Goal: Information Seeking & Learning: Check status

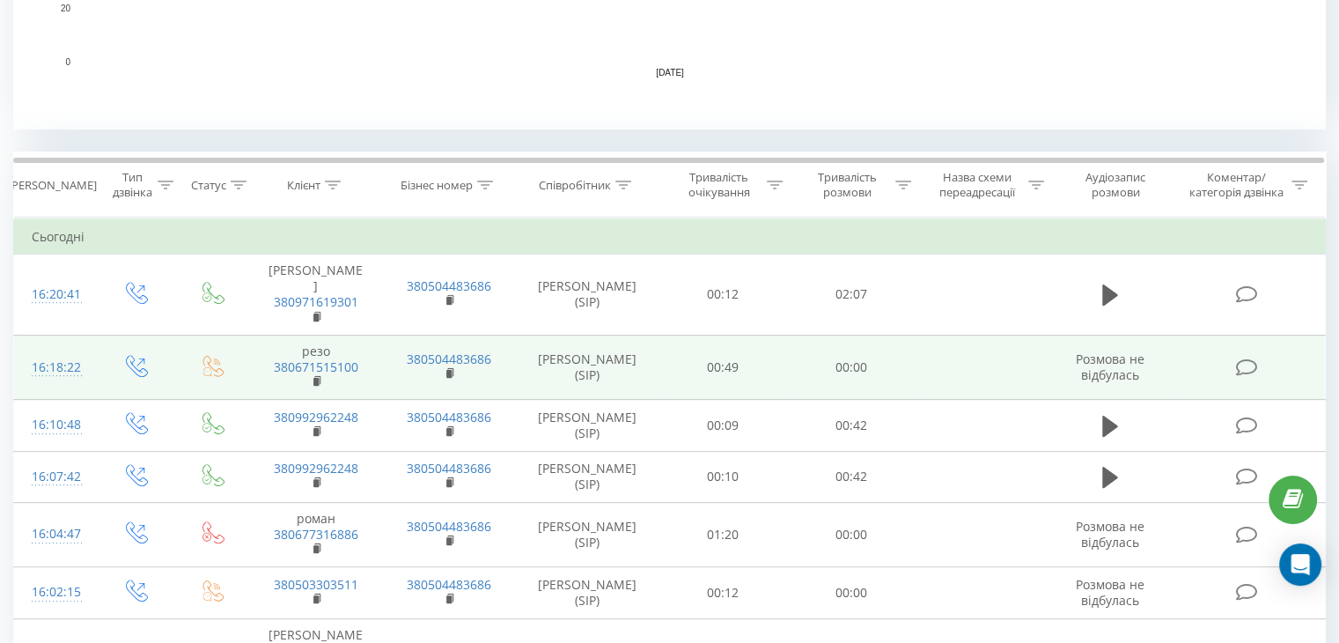
scroll to position [616, 0]
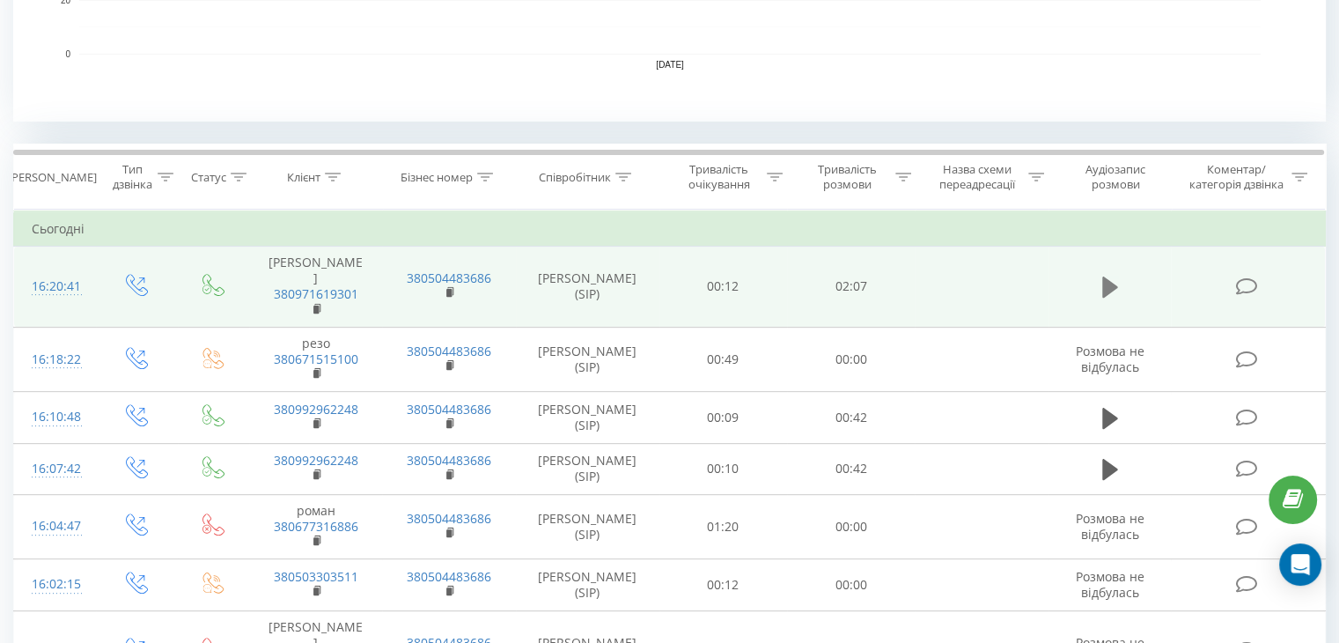
click at [1108, 288] on icon at bounding box center [1110, 287] width 16 height 25
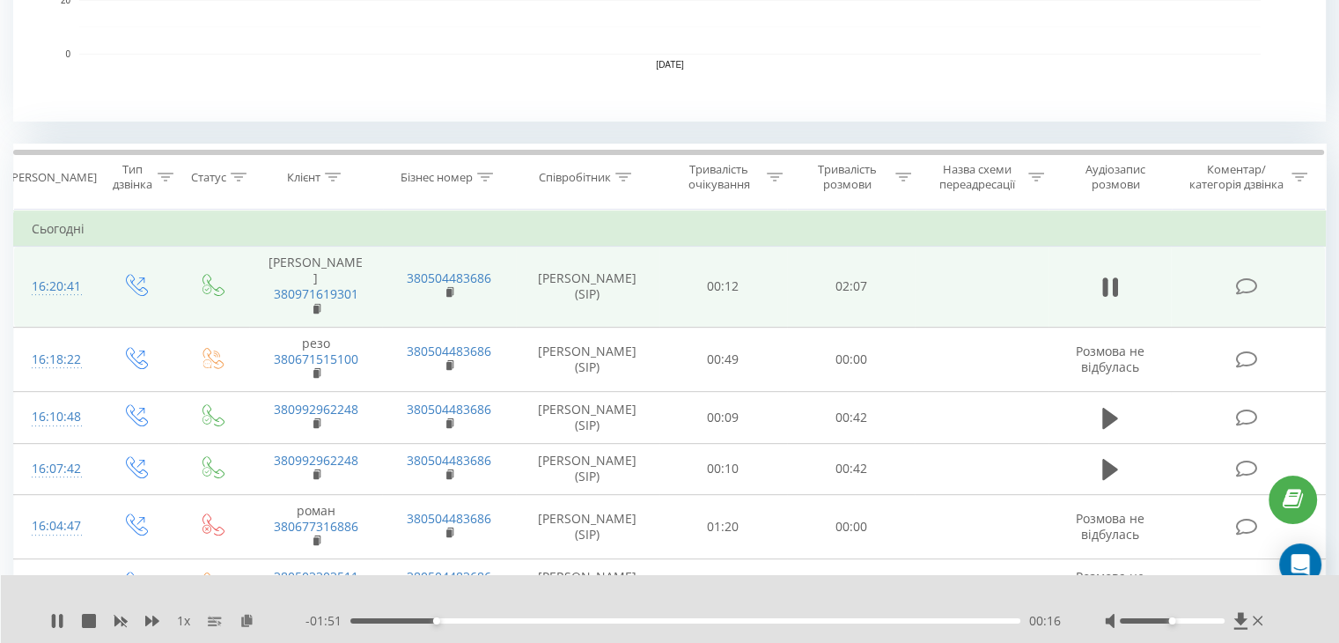
click at [65, 617] on div "1 x" at bounding box center [177, 621] width 255 height 18
click at [58, 624] on icon at bounding box center [57, 621] width 14 height 14
click at [53, 620] on icon at bounding box center [57, 621] width 11 height 14
click at [56, 621] on icon at bounding box center [57, 621] width 14 height 14
click at [51, 614] on icon at bounding box center [57, 621] width 14 height 14
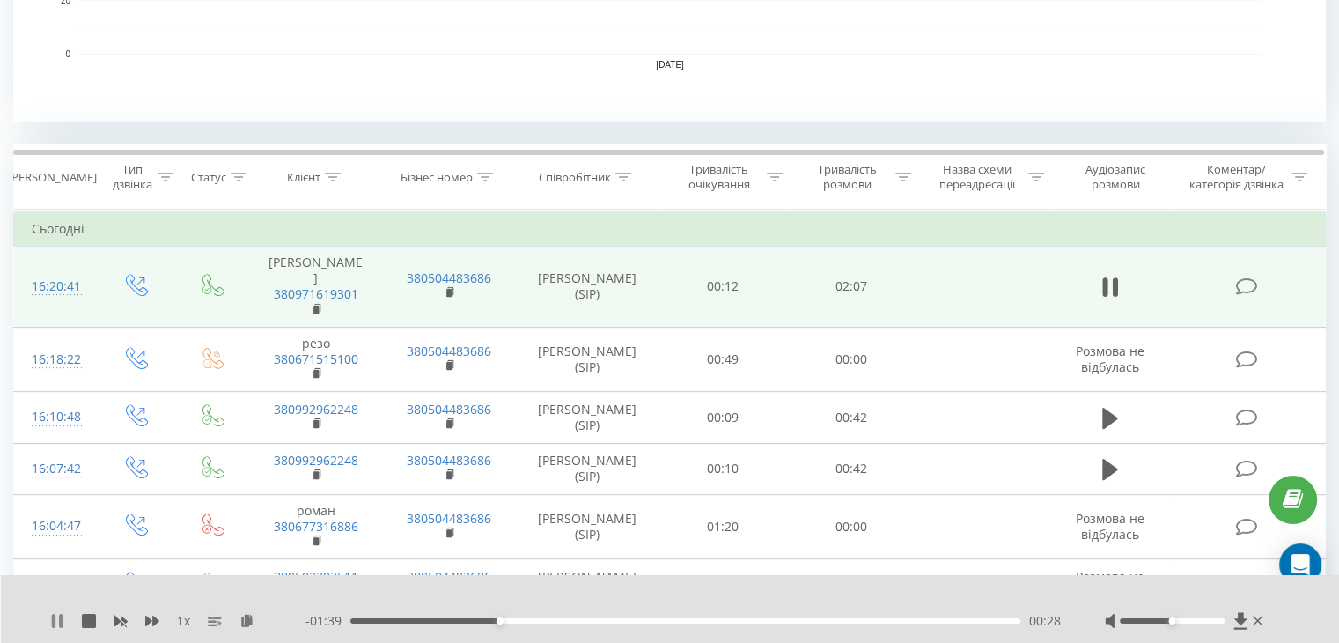
click at [51, 621] on icon at bounding box center [57, 621] width 14 height 14
click at [55, 612] on div "1 x" at bounding box center [177, 621] width 255 height 18
click at [55, 614] on icon at bounding box center [57, 621] width 14 height 14
click at [55, 621] on icon at bounding box center [57, 621] width 14 height 14
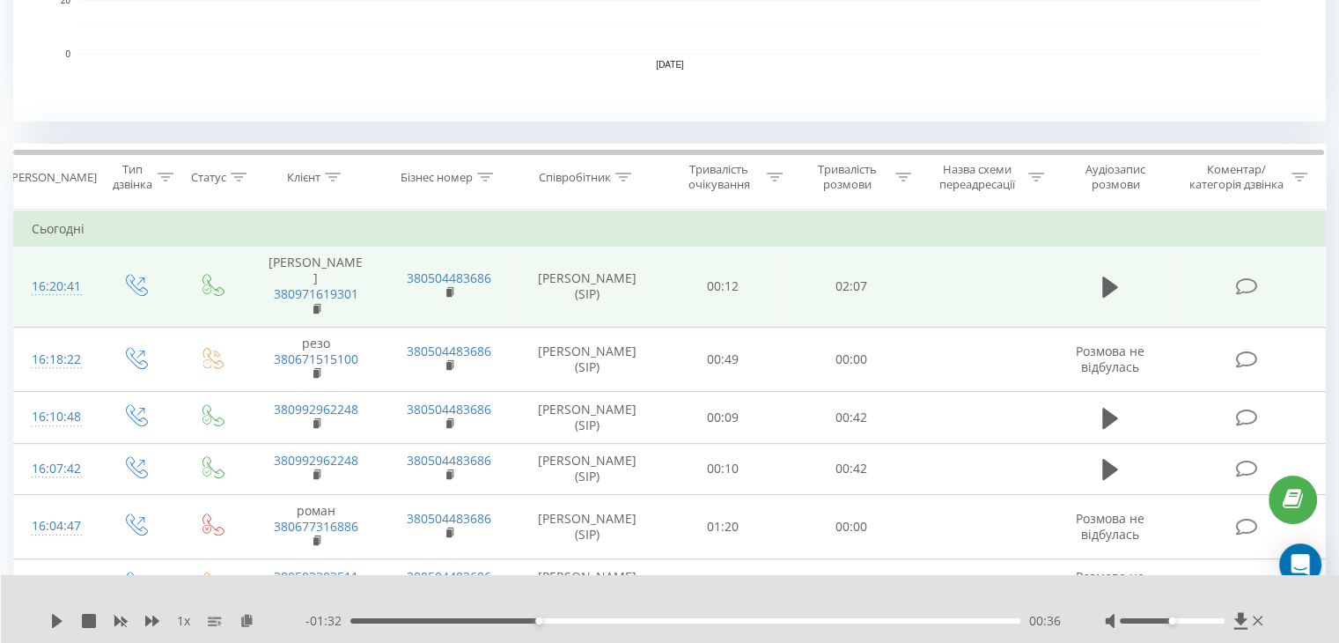
click at [528, 618] on div "00:36" at bounding box center [685, 620] width 670 height 5
click at [47, 610] on div "1 x - 02:08 00:00 00:00" at bounding box center [670, 609] width 1339 height 68
click at [63, 627] on icon at bounding box center [57, 621] width 14 height 14
click at [61, 625] on div "1 x" at bounding box center [177, 621] width 255 height 18
drag, startPoint x: 58, startPoint y: 623, endPoint x: 70, endPoint y: 613, distance: 15.6
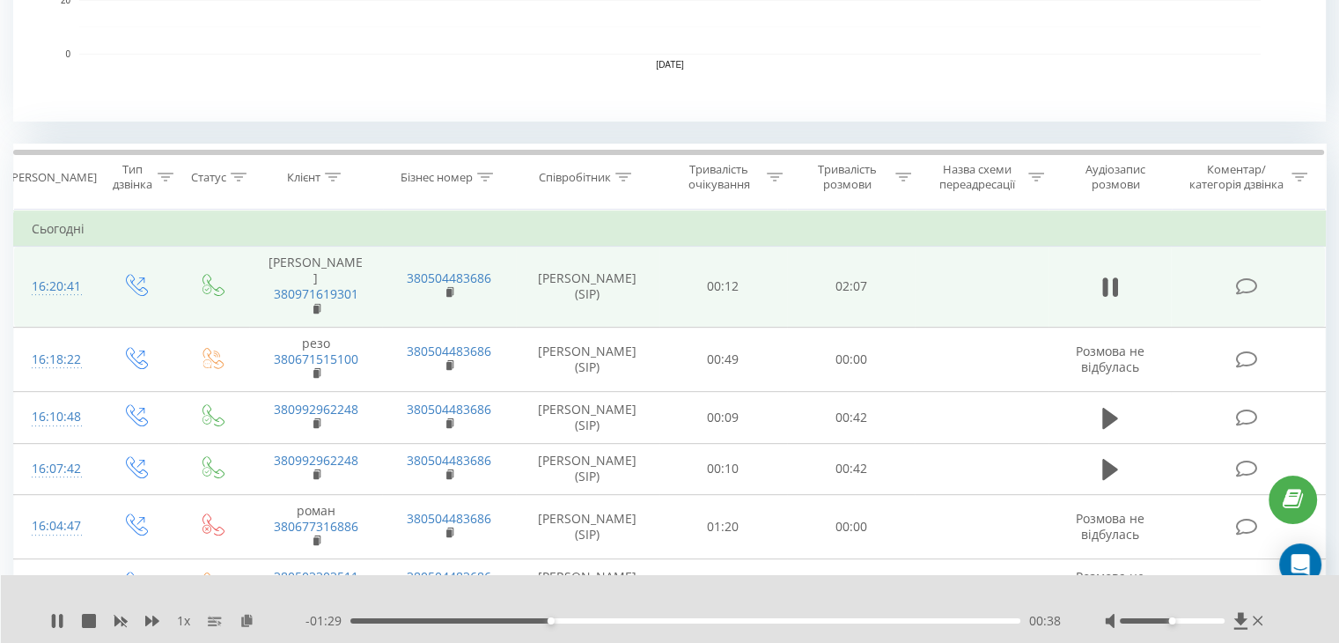
click at [58, 621] on icon at bounding box center [57, 621] width 14 height 14
click at [60, 622] on icon at bounding box center [57, 621] width 11 height 14
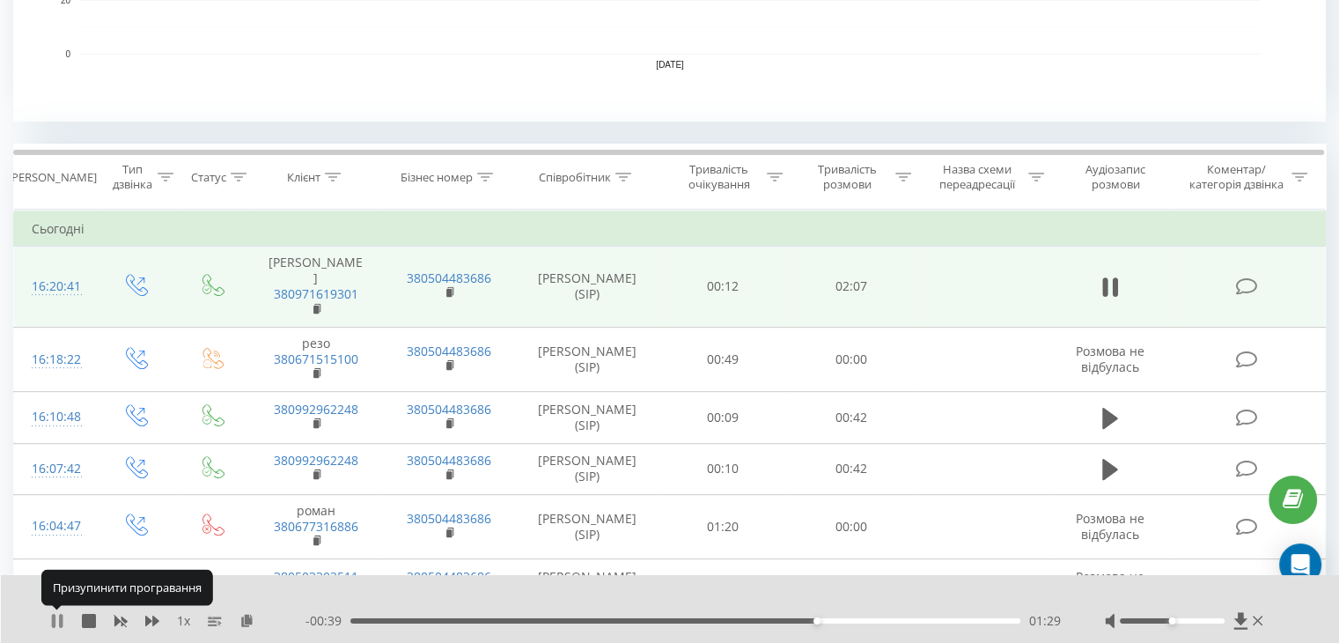
click at [60, 622] on icon at bounding box center [61, 621] width 4 height 14
click at [785, 621] on div "01:29" at bounding box center [685, 620] width 670 height 5
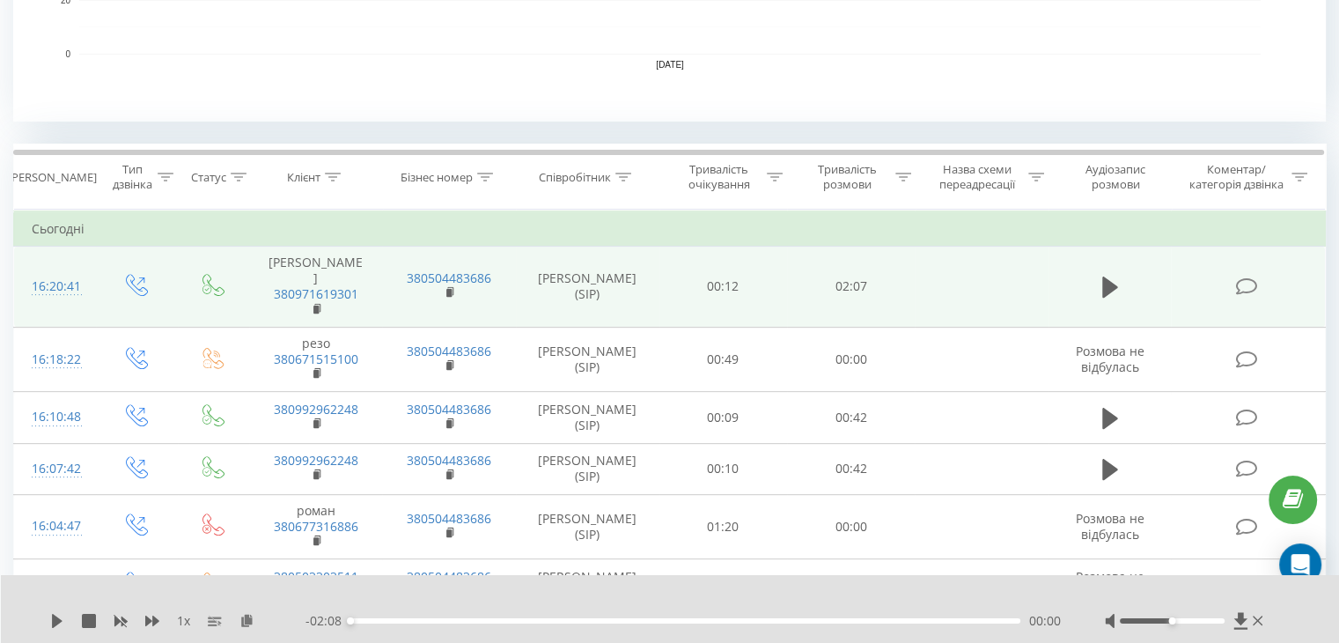
click at [63, 628] on div "1 x" at bounding box center [177, 621] width 255 height 18
click at [55, 619] on icon at bounding box center [57, 621] width 11 height 14
click at [737, 618] on div "01:27" at bounding box center [685, 620] width 670 height 5
click at [53, 619] on icon at bounding box center [54, 621] width 4 height 14
click at [60, 624] on icon at bounding box center [57, 621] width 14 height 14
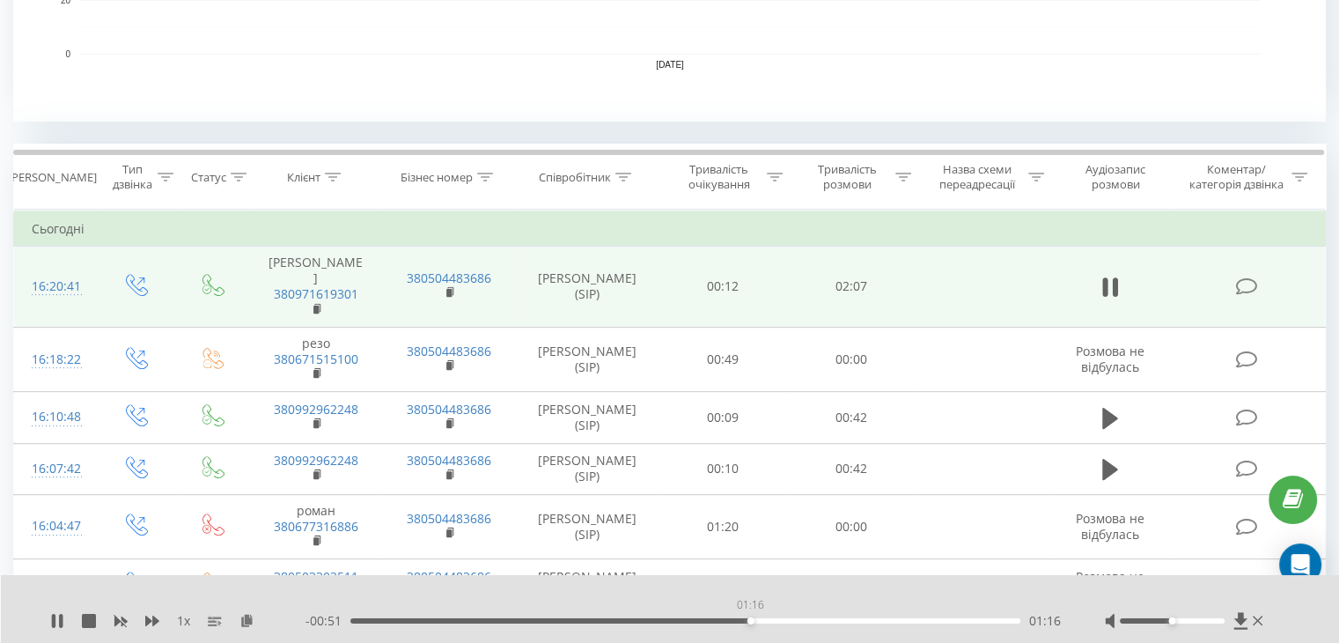
click at [750, 618] on div "01:16" at bounding box center [685, 620] width 670 height 5
click at [55, 618] on icon at bounding box center [54, 621] width 4 height 14
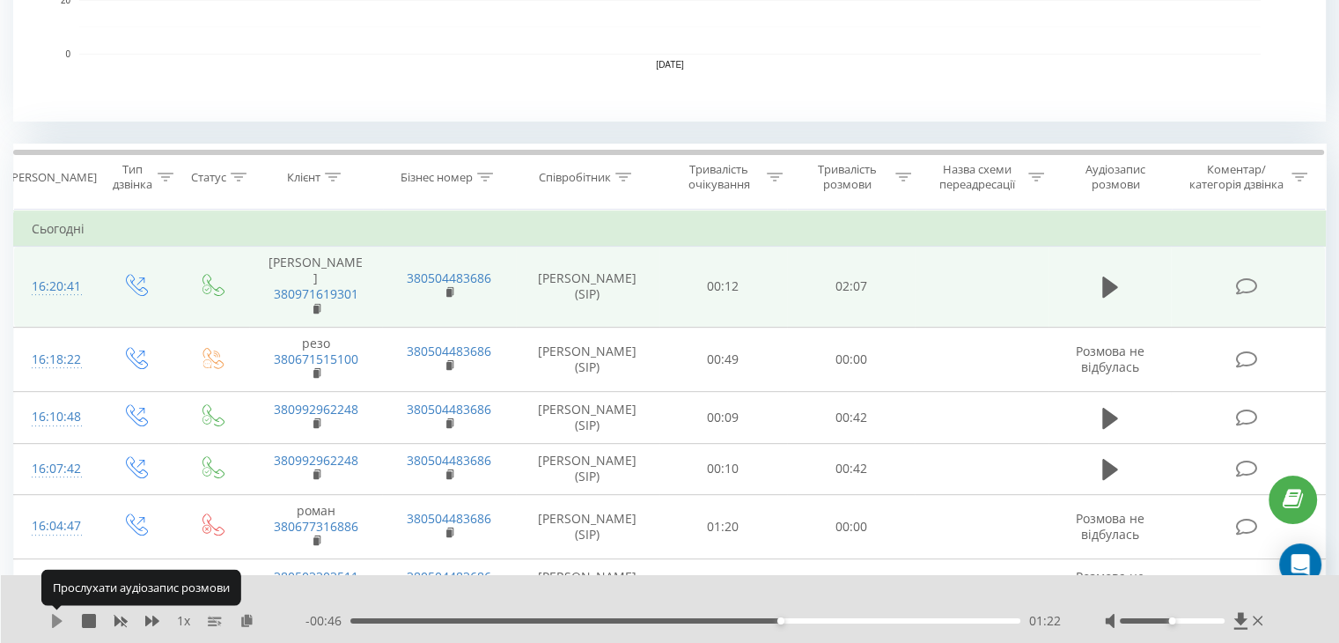
click at [56, 616] on icon at bounding box center [57, 621] width 11 height 14
click at [56, 616] on icon at bounding box center [57, 621] width 14 height 14
click at [56, 616] on icon at bounding box center [57, 621] width 11 height 14
click at [56, 616] on icon at bounding box center [57, 621] width 14 height 14
click at [62, 614] on icon at bounding box center [57, 621] width 14 height 14
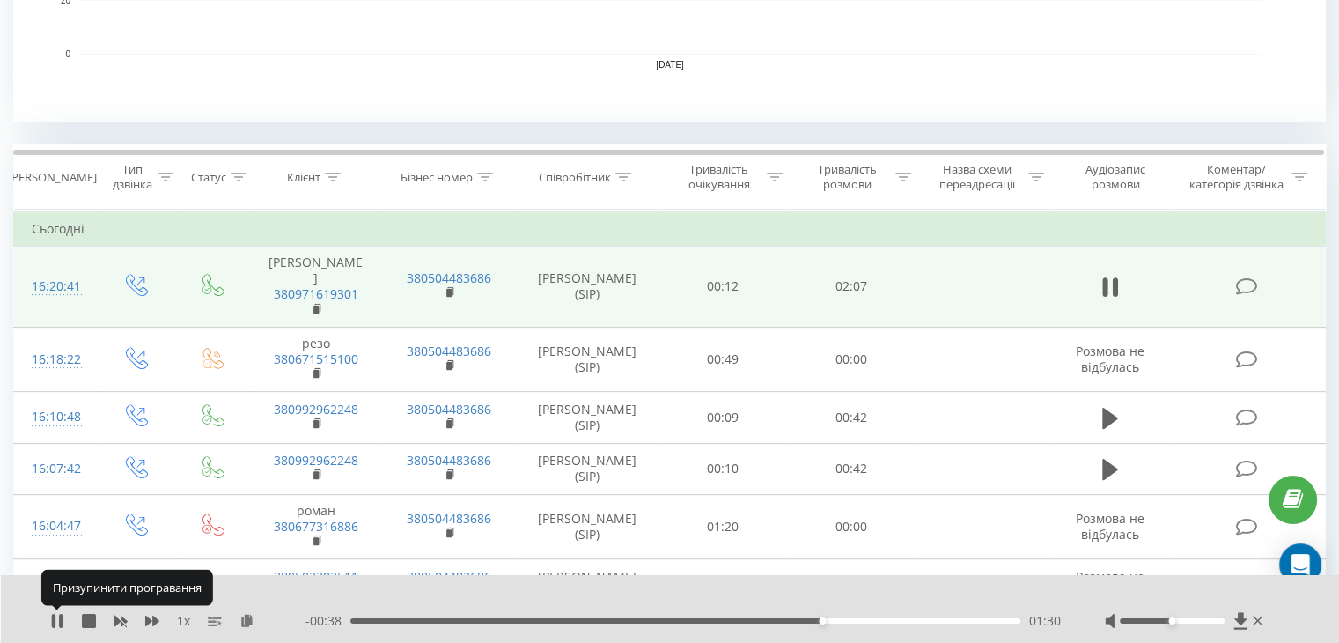
click at [62, 614] on icon at bounding box center [61, 621] width 4 height 14
click at [814, 621] on div "01:28" at bounding box center [685, 620] width 670 height 5
click at [50, 623] on icon at bounding box center [57, 621] width 14 height 14
click at [807, 618] on div "01:27" at bounding box center [685, 620] width 670 height 5
click at [62, 616] on icon at bounding box center [61, 621] width 4 height 14
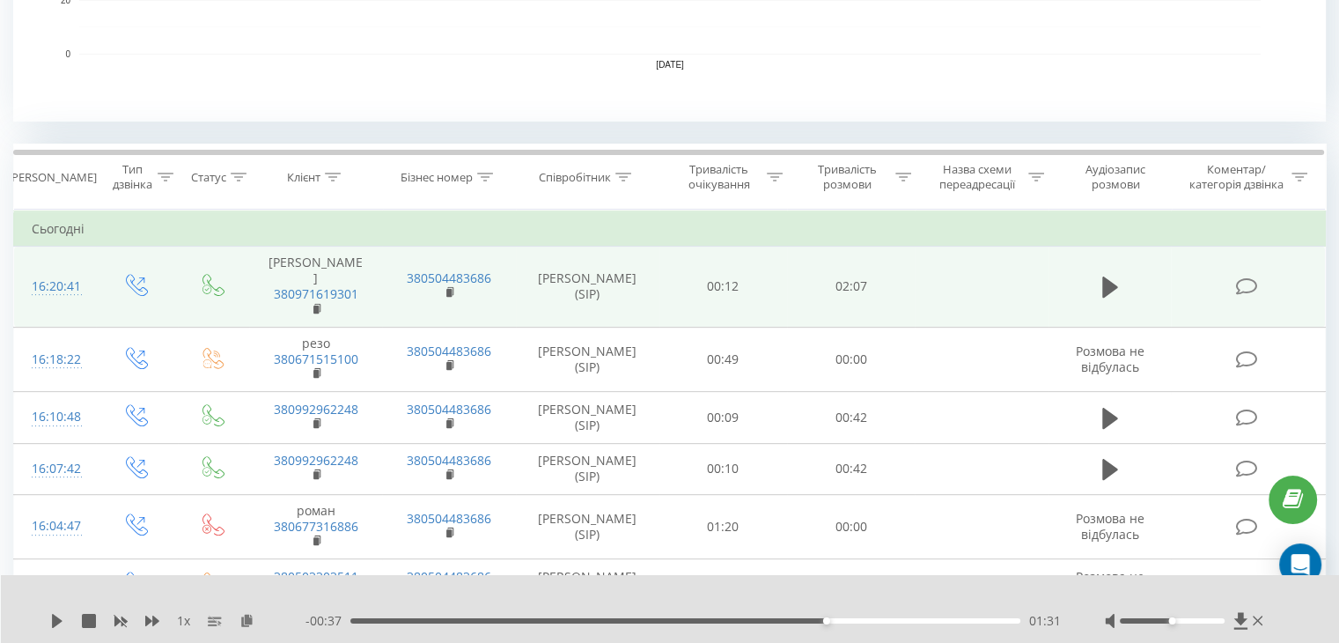
click at [49, 616] on div "1 x - 00:37 01:31 01:31" at bounding box center [670, 609] width 1339 height 68
click at [58, 621] on icon at bounding box center [57, 621] width 11 height 14
click at [58, 621] on icon at bounding box center [57, 621] width 14 height 14
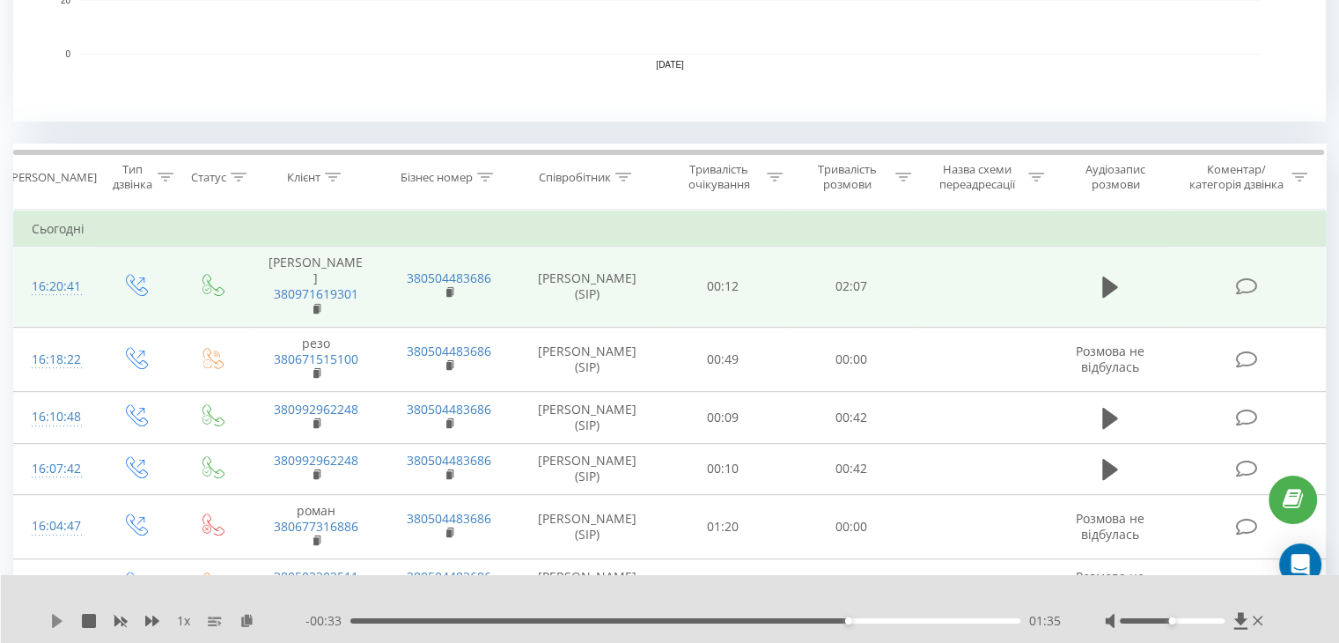
click at [50, 621] on icon at bounding box center [57, 621] width 14 height 14
